Goal: Task Accomplishment & Management: Complete application form

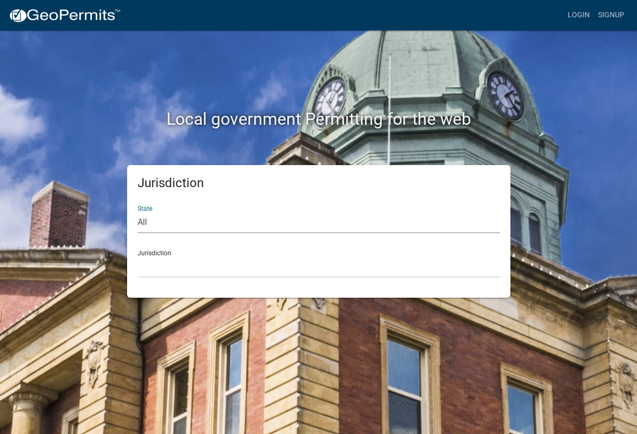
select select "[US_STATE]"
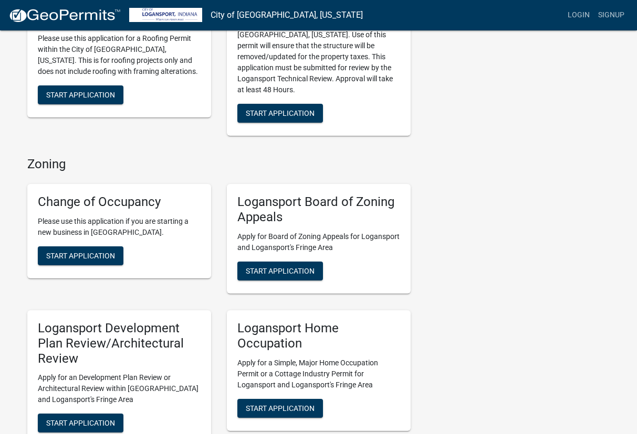
scroll to position [481, 0]
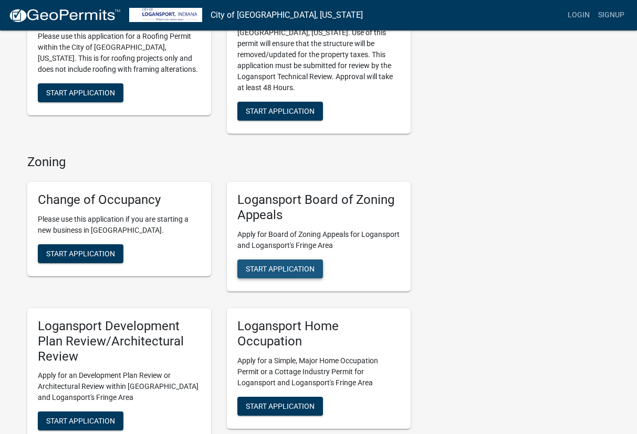
click at [289, 264] on span "Start Application" at bounding box center [280, 268] width 69 height 8
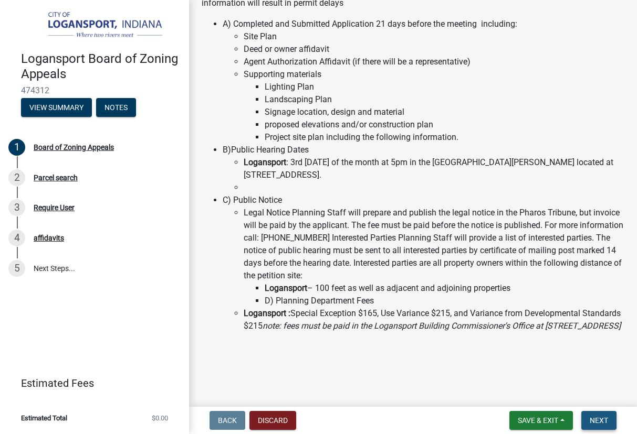
click at [601, 417] on span "Next" at bounding box center [598, 421] width 18 height 8
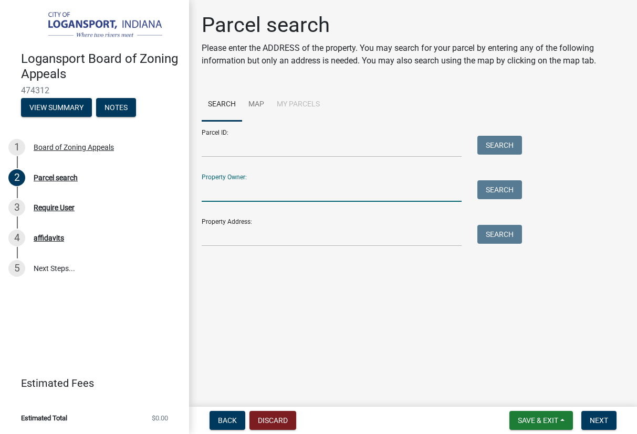
click at [281, 190] on input "Property Owner:" at bounding box center [332, 192] width 260 height 22
type input "[PERSON_NAME] and [PERSON_NAME]"
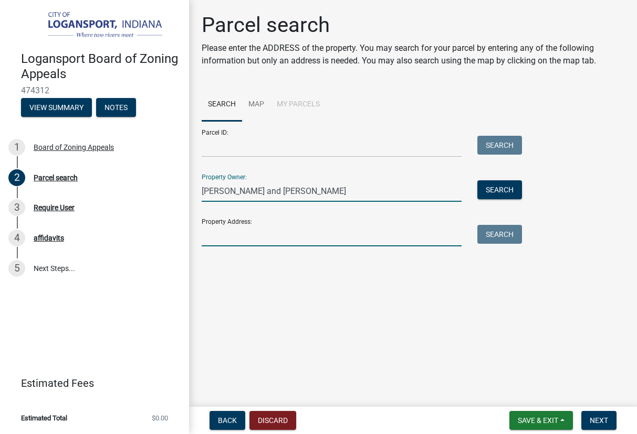
drag, startPoint x: 294, startPoint y: 214, endPoint x: 276, endPoint y: 232, distance: 26.3
click at [276, 232] on input "Property Address:" at bounding box center [332, 236] width 260 height 22
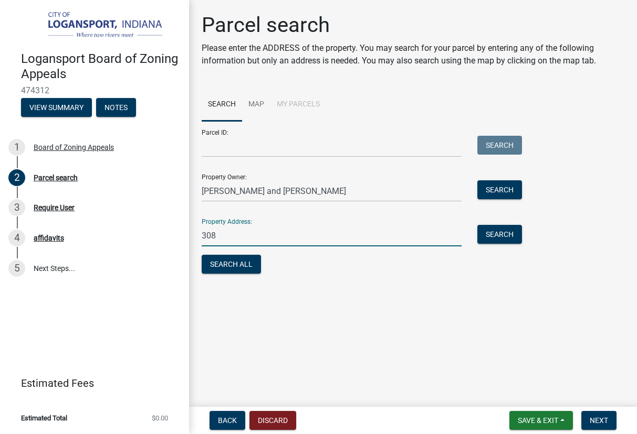
click at [276, 232] on input "308" at bounding box center [332, 236] width 260 height 22
type input "308 E Colfax"
drag, startPoint x: 276, startPoint y: 232, endPoint x: 494, endPoint y: 186, distance: 222.6
click at [494, 186] on button "Search" at bounding box center [499, 190] width 45 height 19
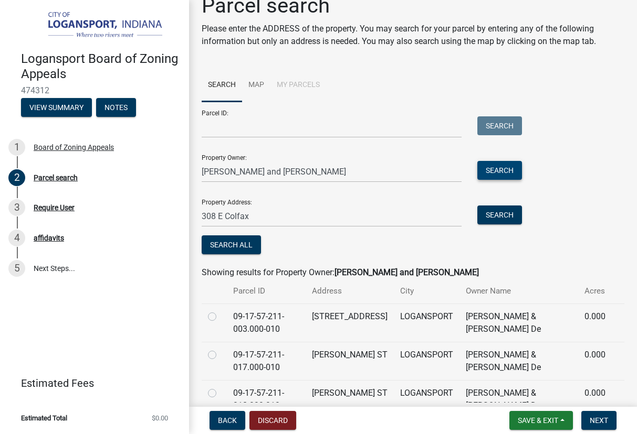
scroll to position [28, 0]
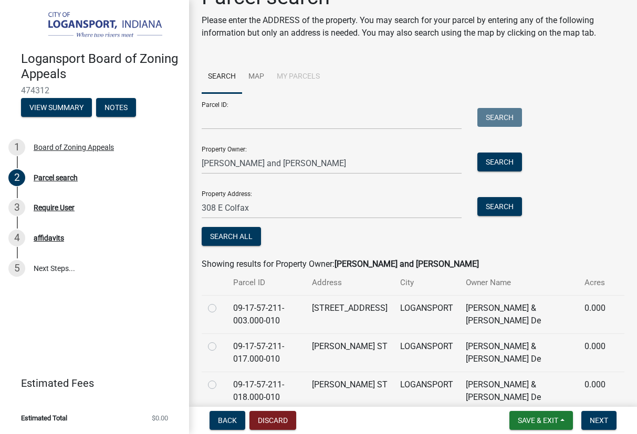
click at [220, 302] on label at bounding box center [220, 302] width 0 height 0
click at [220, 306] on input "radio" at bounding box center [223, 305] width 7 height 7
radio input "true"
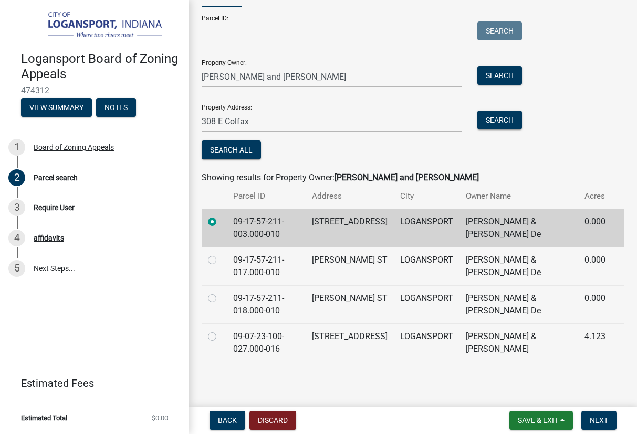
scroll to position [0, 0]
click at [333, 355] on td "[STREET_ADDRESS]" at bounding box center [349, 343] width 88 height 38
click at [200, 67] on div "[PERSON_NAME] and [PERSON_NAME]" at bounding box center [331, 77] width 275 height 22
click at [200, 66] on div "[PERSON_NAME] and [PERSON_NAME]" at bounding box center [331, 77] width 275 height 22
drag, startPoint x: 202, startPoint y: 65, endPoint x: 253, endPoint y: 67, distance: 52.0
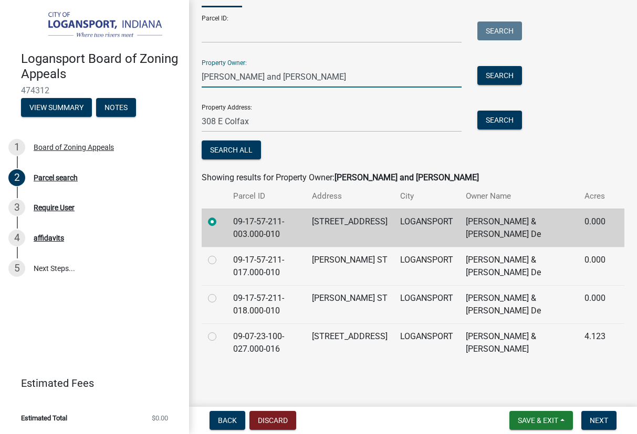
click at [253, 67] on input "[PERSON_NAME] and [PERSON_NAME]" at bounding box center [332, 77] width 260 height 22
click at [297, 75] on input "[PERSON_NAME] and [PERSON_NAME]" at bounding box center [332, 77] width 260 height 22
click at [240, 67] on input "[PERSON_NAME] and [PERSON_NAME]" at bounding box center [332, 77] width 260 height 22
click at [324, 66] on input "[PERSON_NAME] and [PERSON_NAME]" at bounding box center [332, 77] width 260 height 22
type input "[PERSON_NAME] and [PERSON_NAME]"
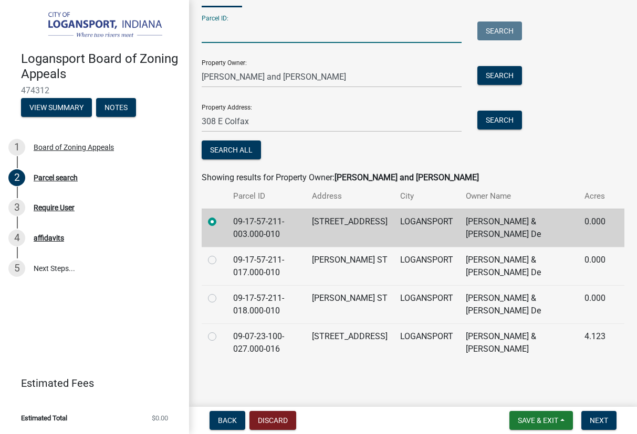
click at [226, 22] on input "Parcel ID:" at bounding box center [332, 33] width 260 height 22
type input "09-17-57-211-003.000.010"
click at [602, 424] on span "Next" at bounding box center [598, 421] width 18 height 8
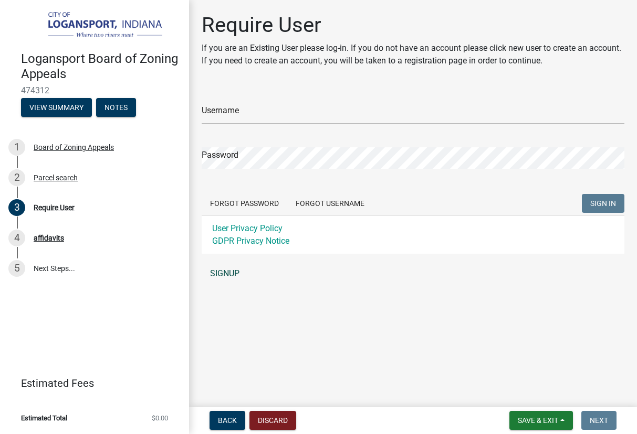
click at [229, 275] on link "SIGNUP" at bounding box center [413, 273] width 422 height 21
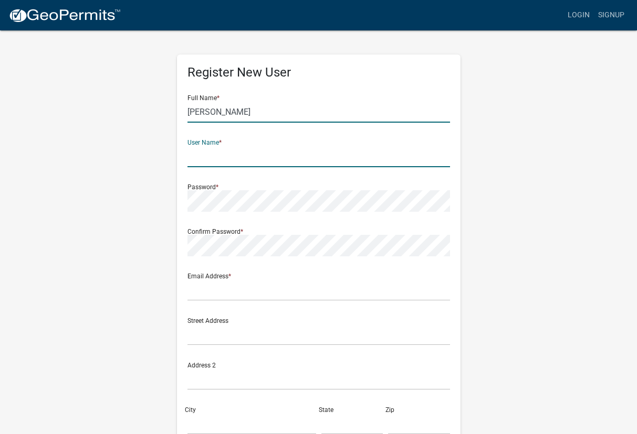
click at [236, 118] on input "[PERSON_NAME]" at bounding box center [318, 112] width 262 height 22
type input "[PERSON_NAME]"
click at [220, 160] on input "text" at bounding box center [318, 157] width 262 height 22
type input "Guillermo308"
